Goal: Task Accomplishment & Management: Manage account settings

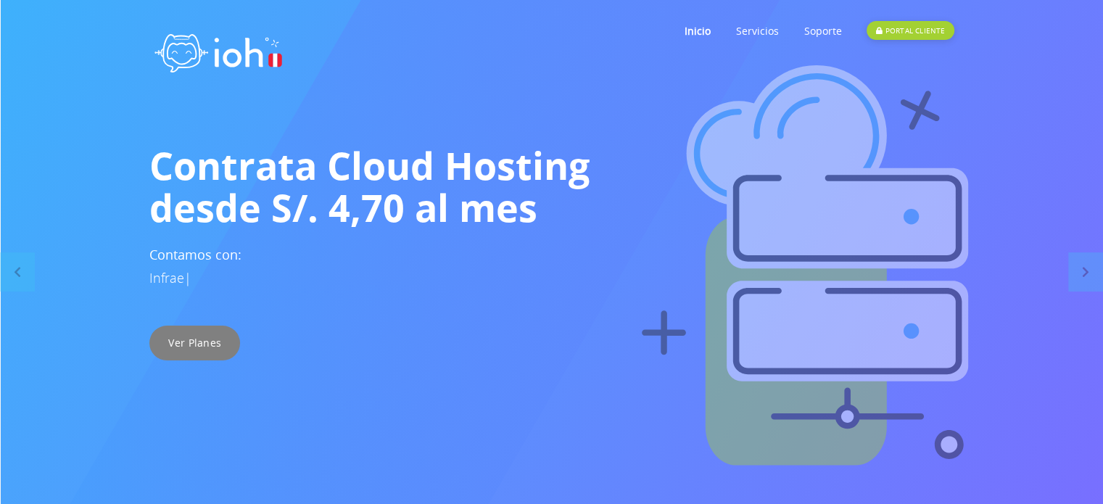
click at [186, 342] on link "Ver Planes" at bounding box center [194, 343] width 91 height 35
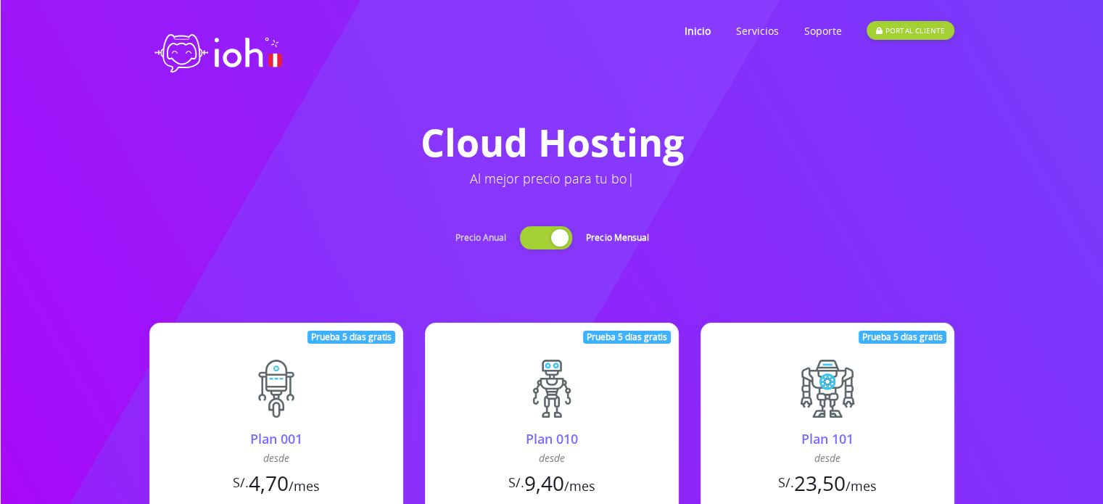
click at [910, 19] on link "PORTAL CLIENTE" at bounding box center [909, 30] width 87 height 57
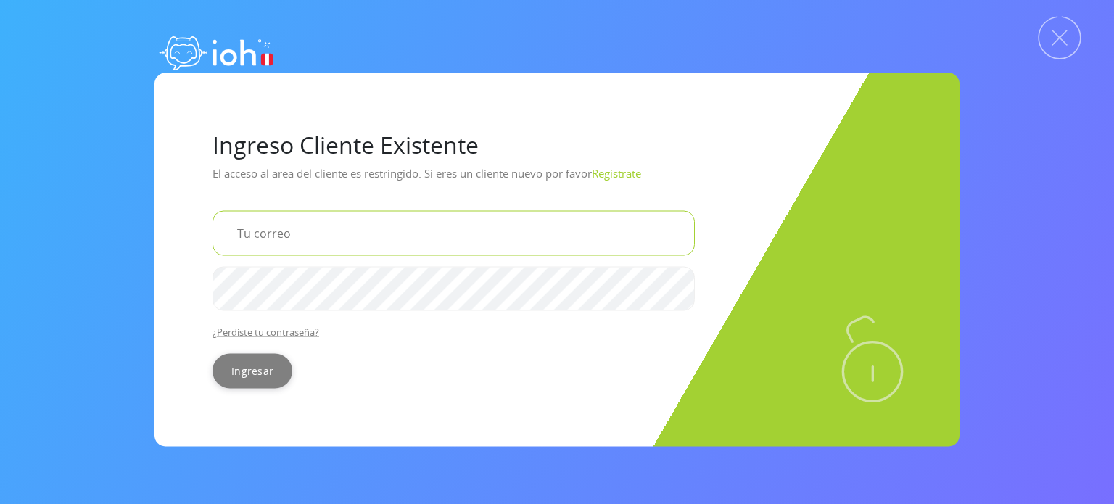
type input "[EMAIL_ADDRESS][DOMAIN_NAME]"
click at [245, 368] on input "Ingresar" at bounding box center [252, 371] width 80 height 35
